Goal: Ask a question

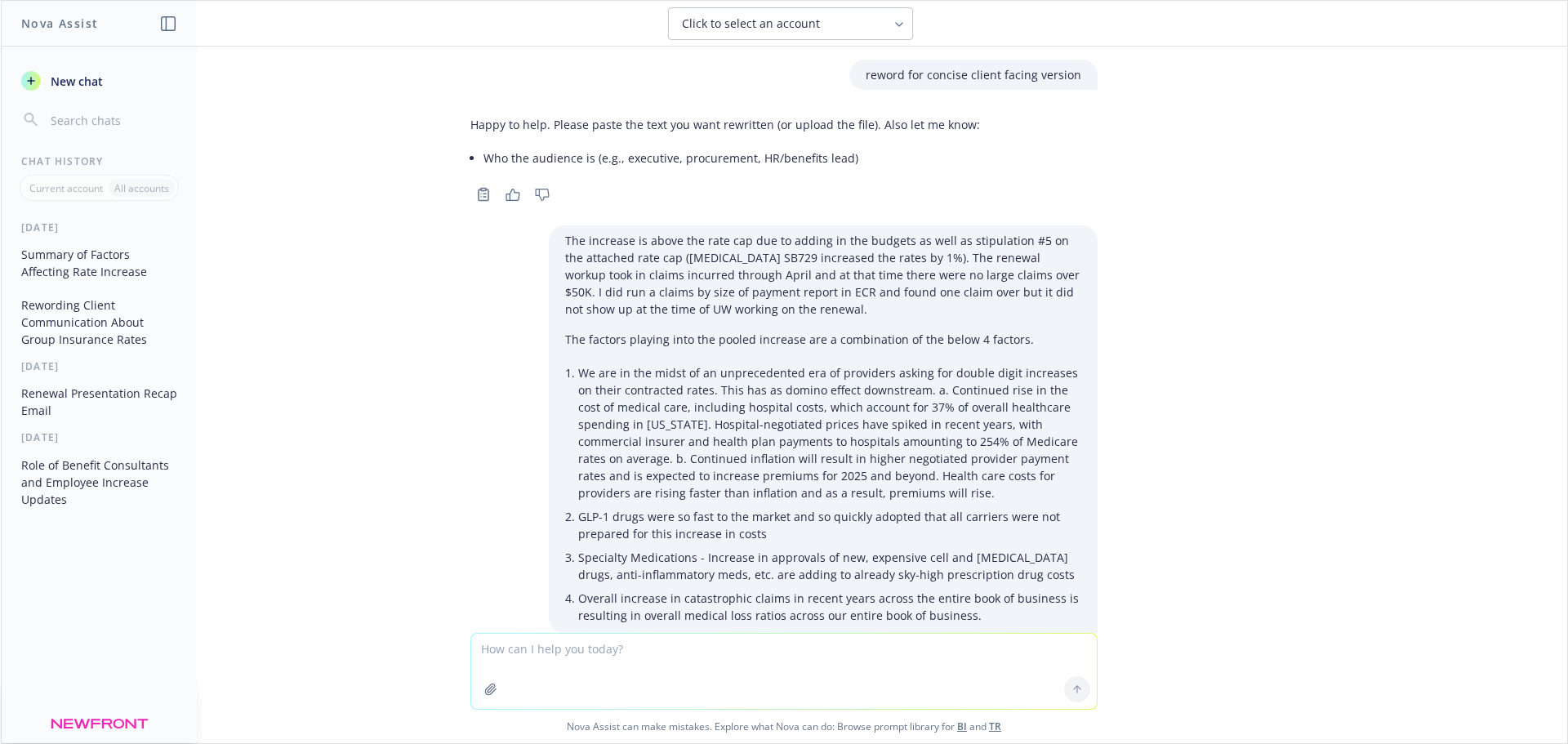
scroll to position [315, 0]
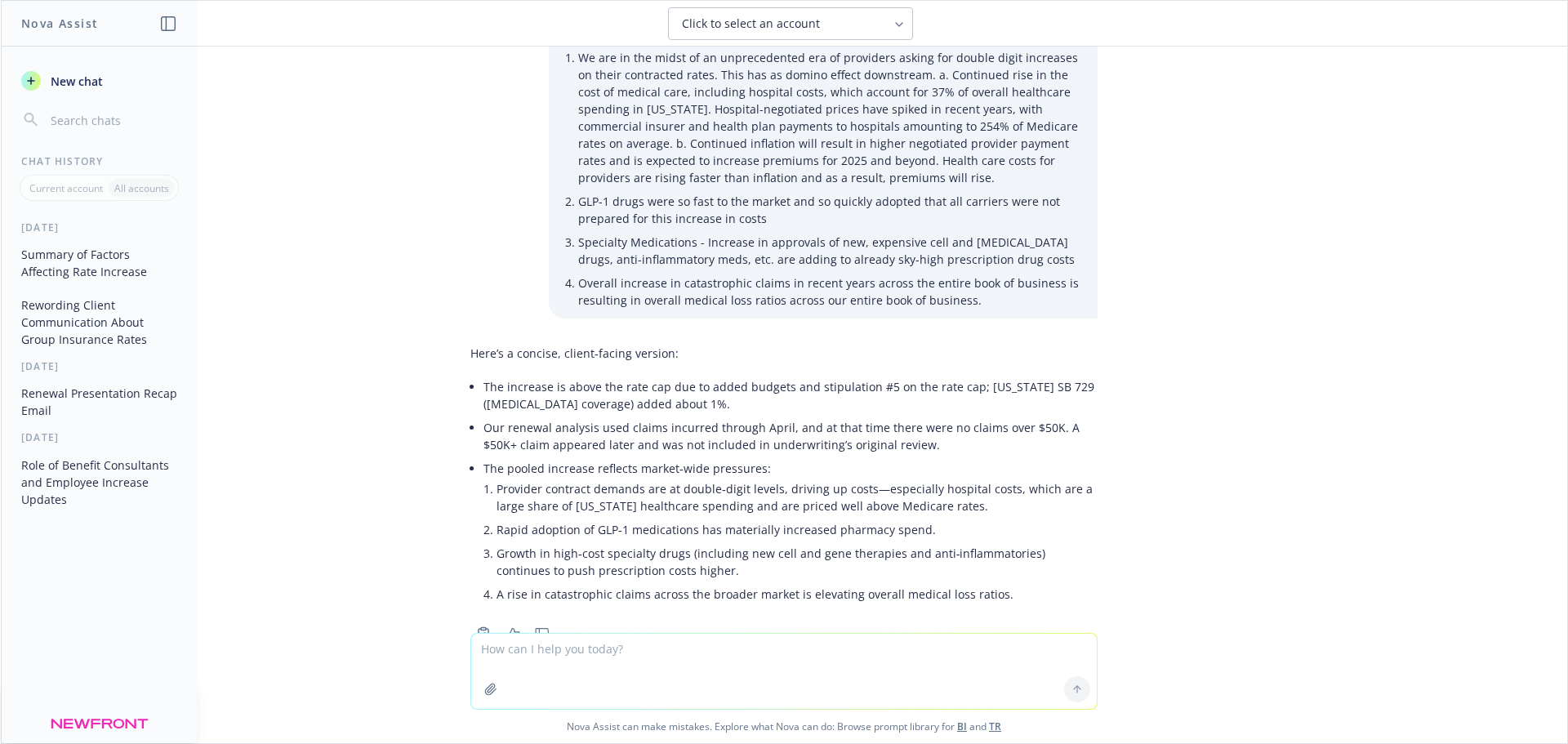
click at [671, 648] on textarea at bounding box center [784, 671] width 625 height 75
type textarea "what should an Open Enrollment poster include"
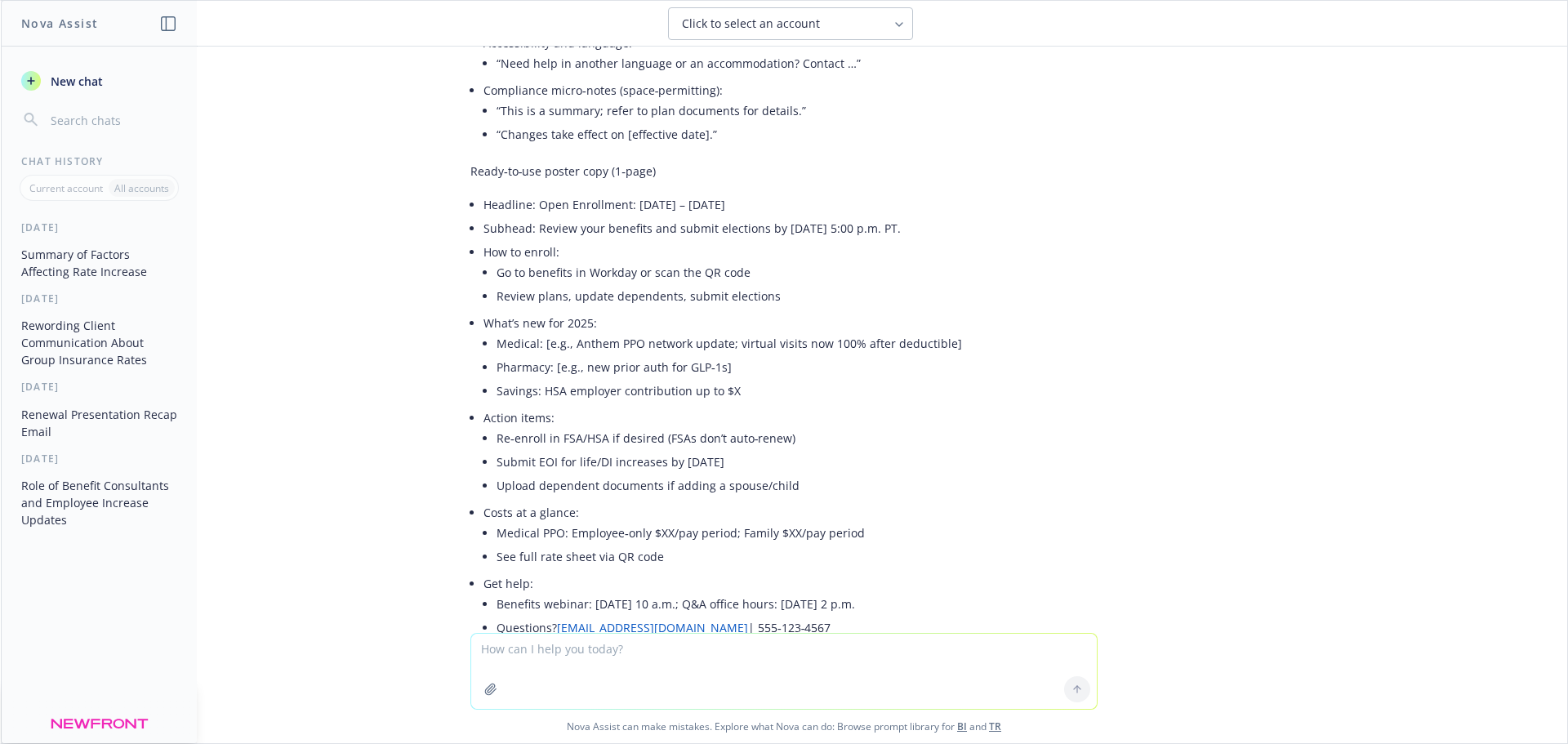
scroll to position [3780, 0]
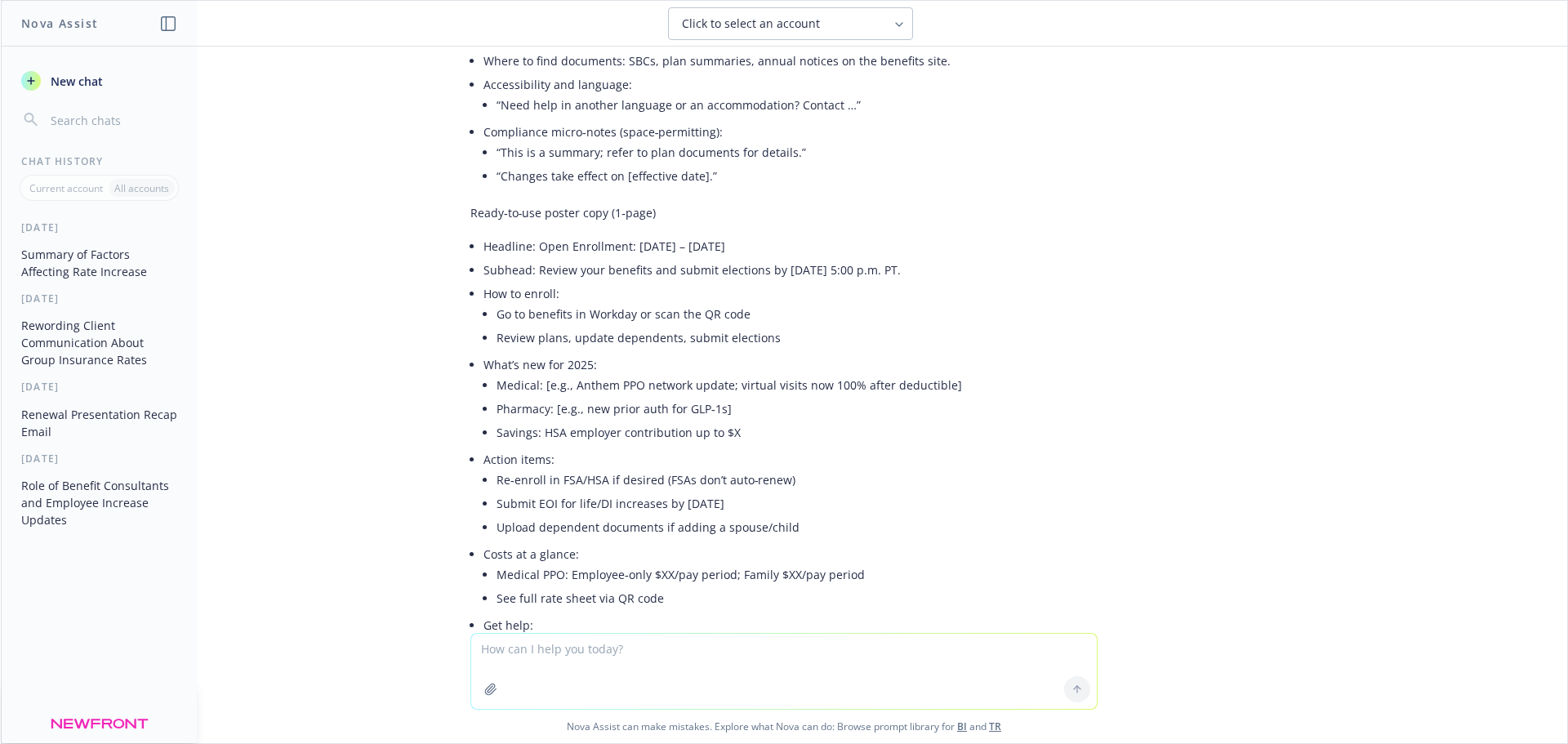
click at [601, 222] on p "Ready‑to‑use poster copy (1‑page)" at bounding box center [784, 212] width 627 height 17
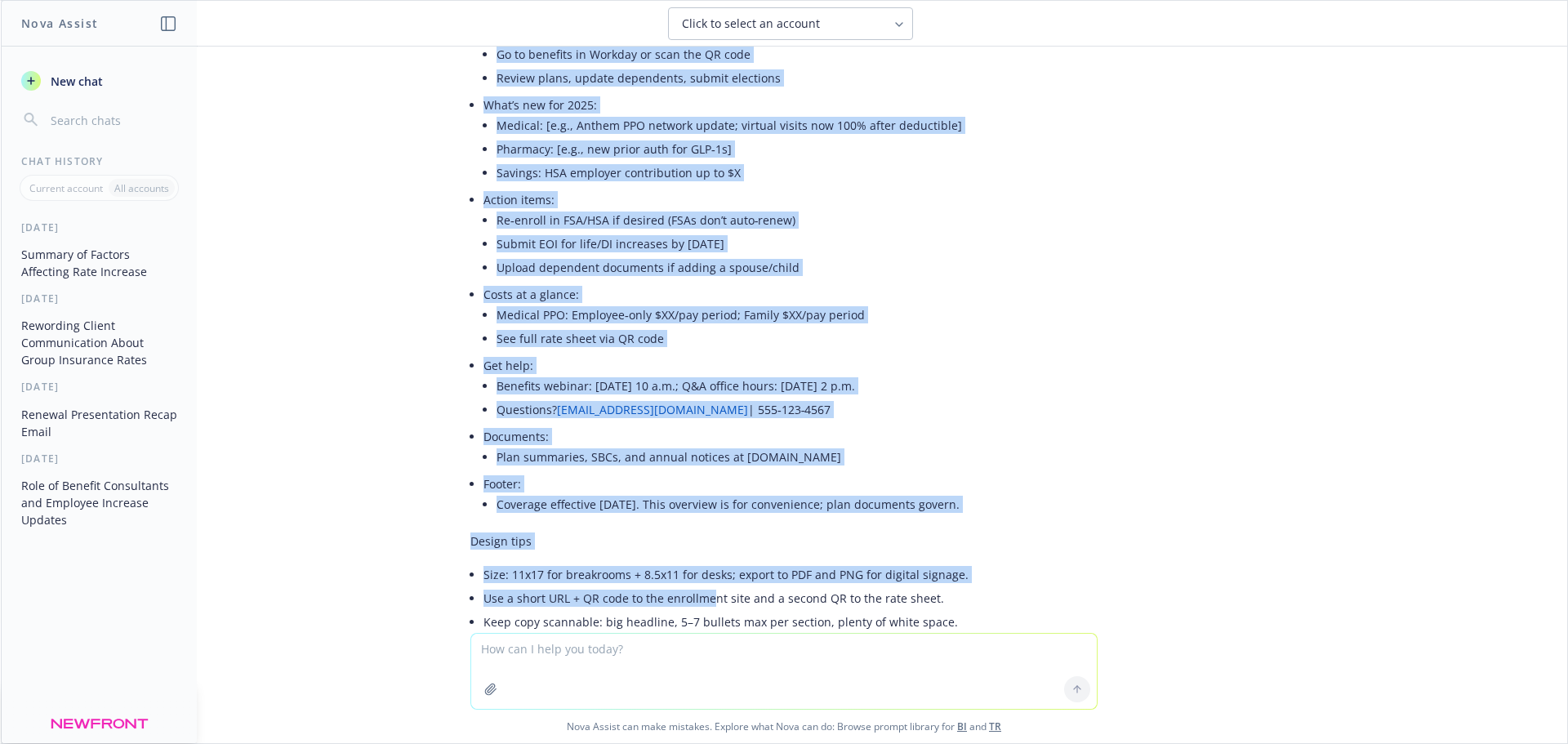
scroll to position [4042, 0]
drag, startPoint x: 473, startPoint y: 256, endPoint x: 983, endPoint y: 508, distance: 568.9
click at [983, 508] on ul "Headline: Open Enrollment: [DATE] – [DATE] Subhead: Review your benefits and su…" at bounding box center [790, 245] width 614 height 545
copy ul "Loremips: Dolo Sitametcon: Adipisc 20 – Elitsedd 9 Eiusmod: Tempor inci utlabor…"
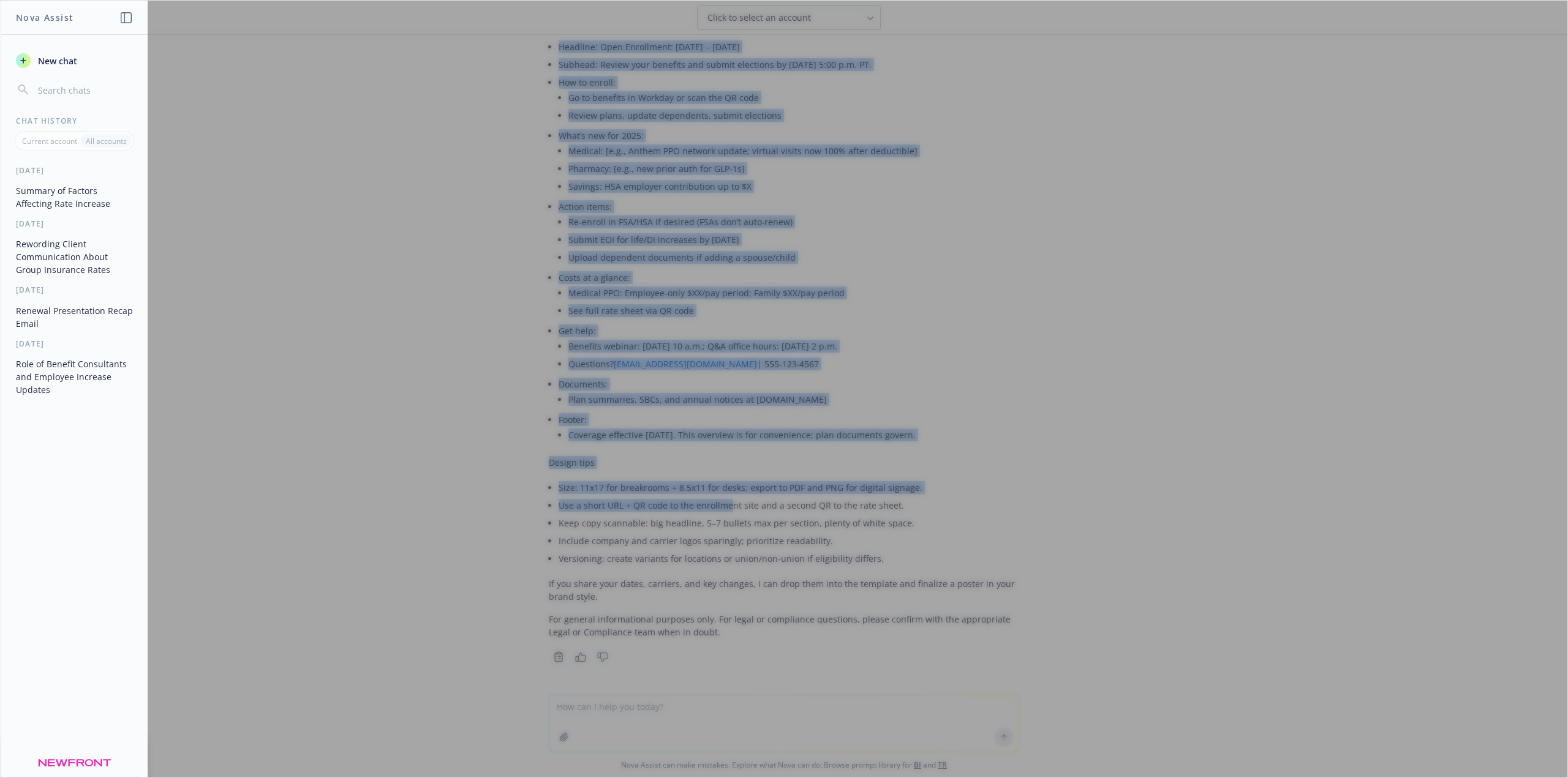
scroll to position [2980, 0]
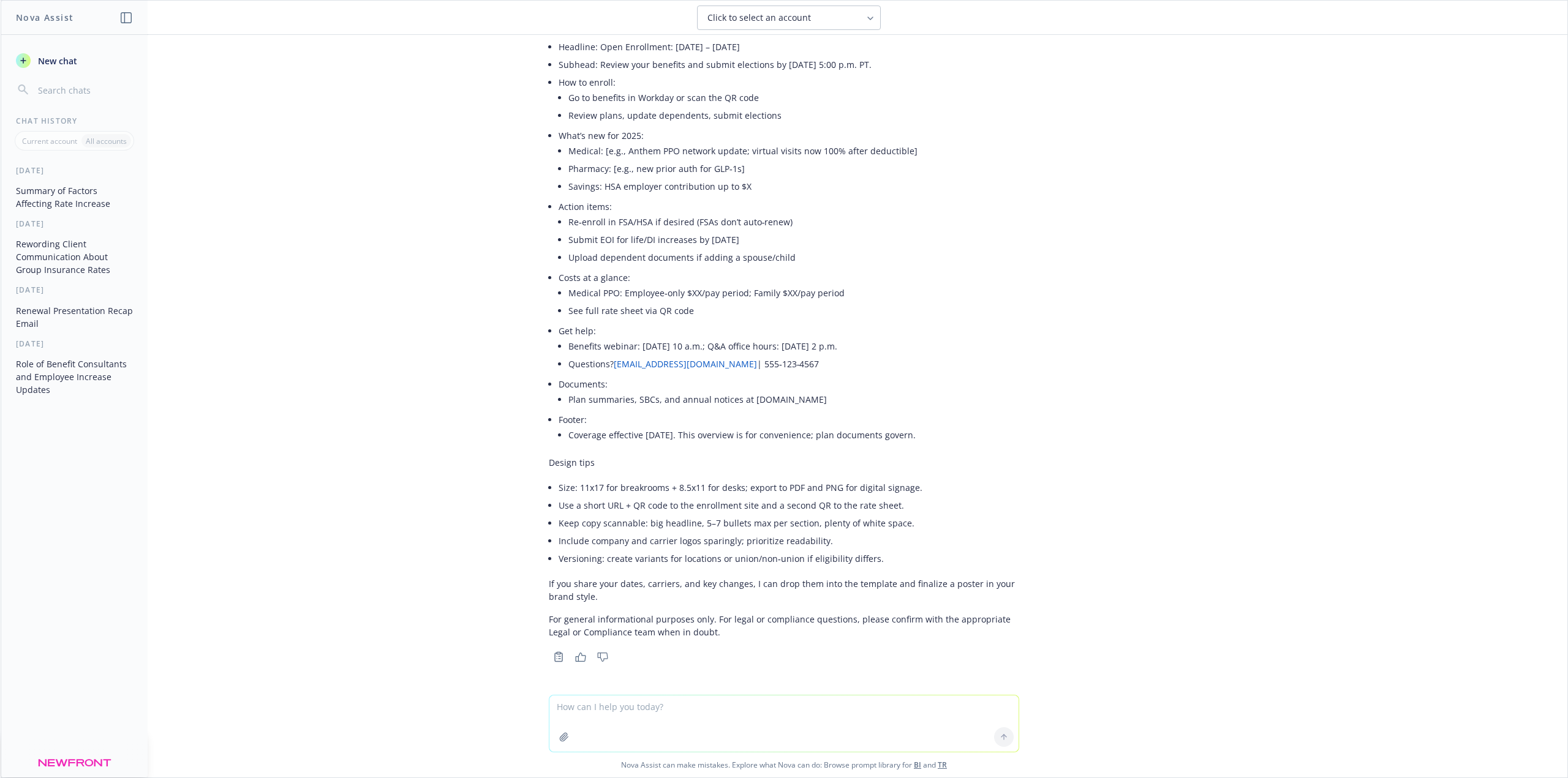
click at [591, 557] on textarea at bounding box center [784, 723] width 469 height 56
